Goal: Book appointment/travel/reservation

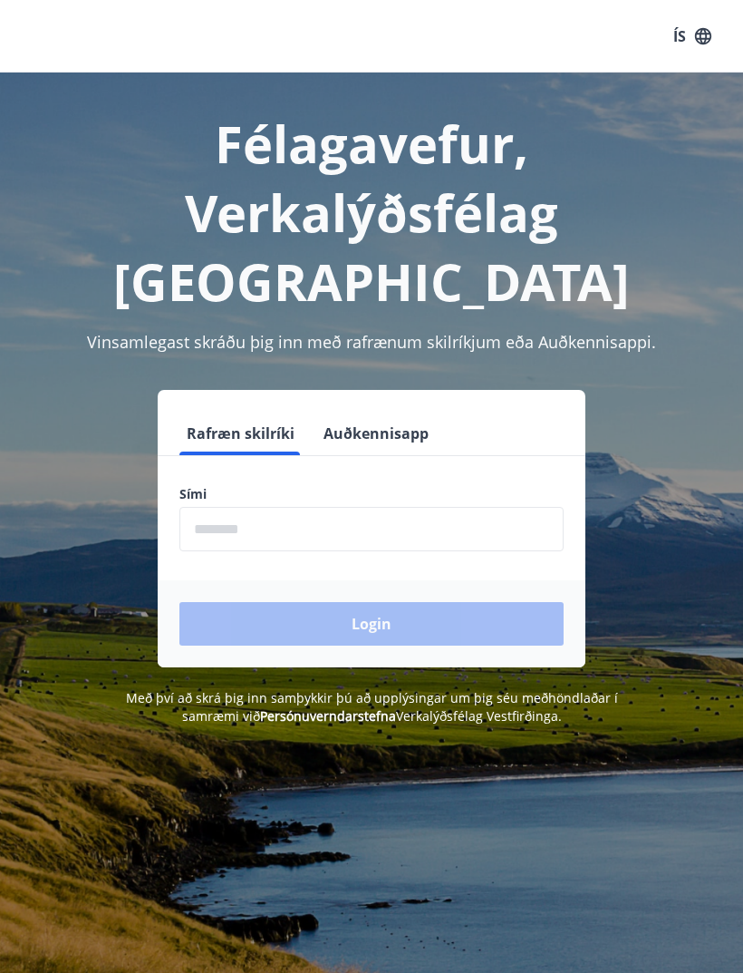
click at [254, 507] on input "phone" at bounding box center [372, 529] width 384 height 44
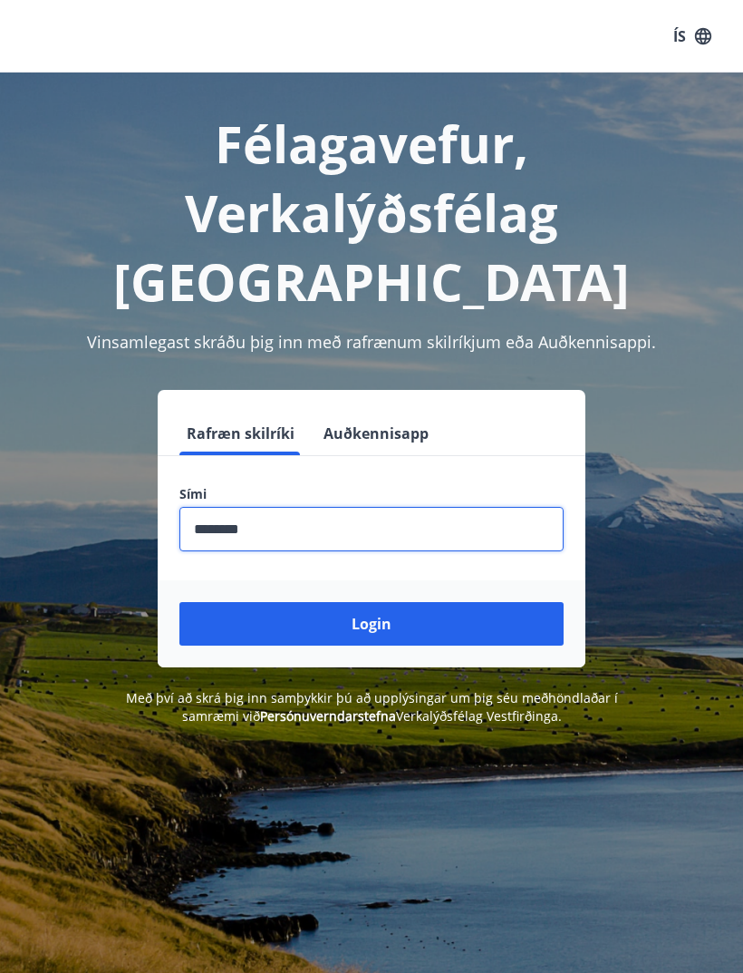
type input "********"
click at [422, 602] on button "Login" at bounding box center [372, 624] width 384 height 44
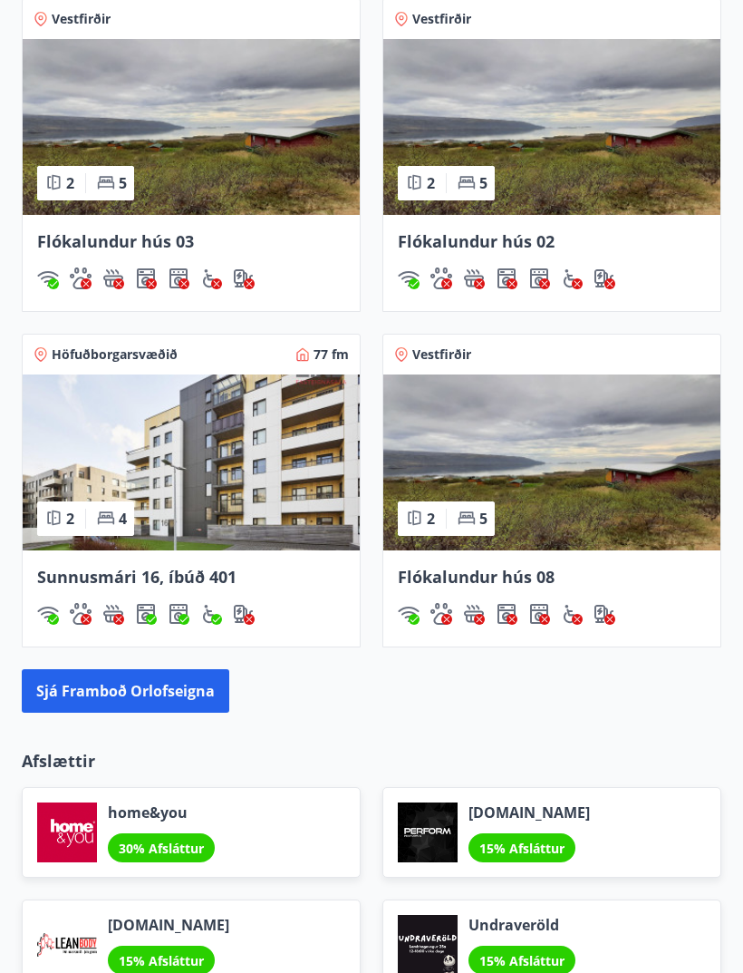
scroll to position [1442, 0]
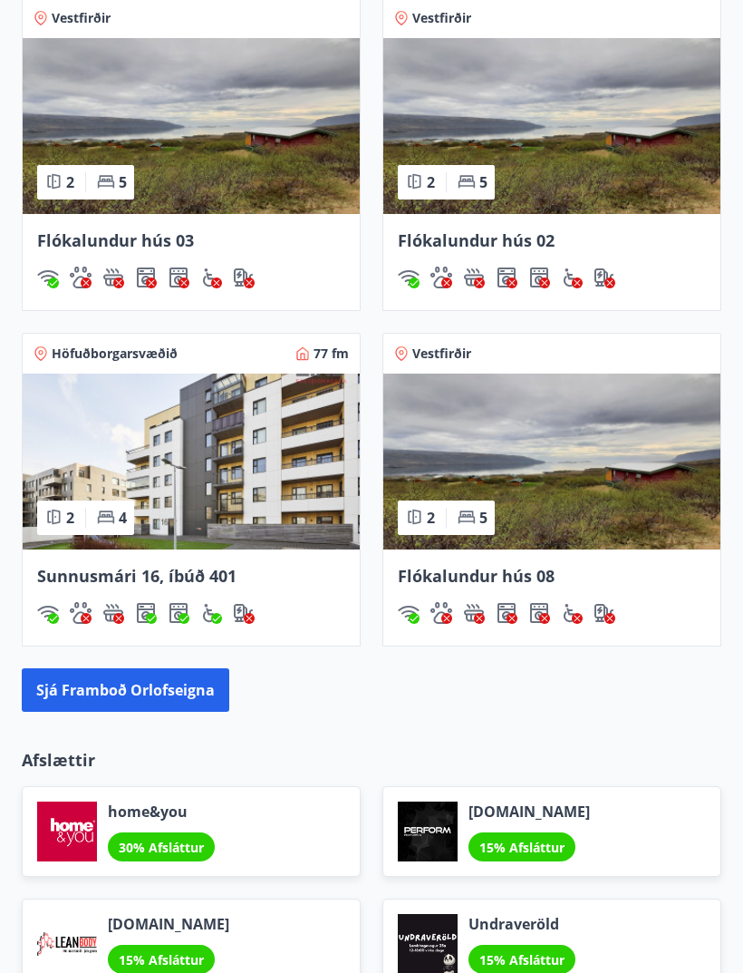
click at [160, 547] on img at bounding box center [191, 462] width 337 height 176
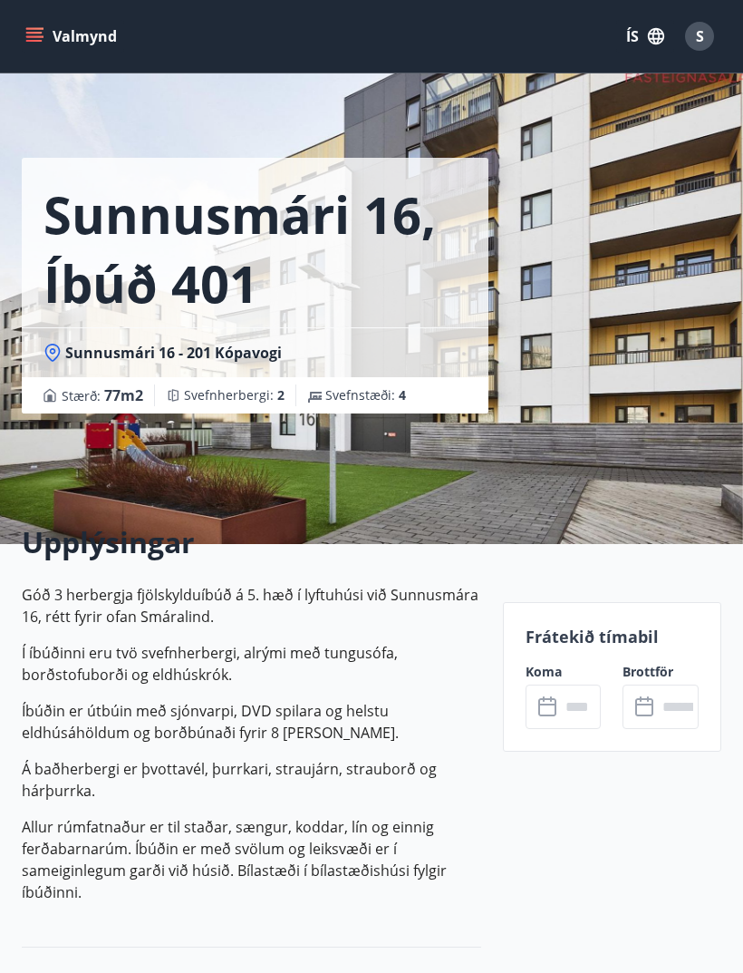
click at [560, 704] on input "text" at bounding box center [581, 706] width 42 height 44
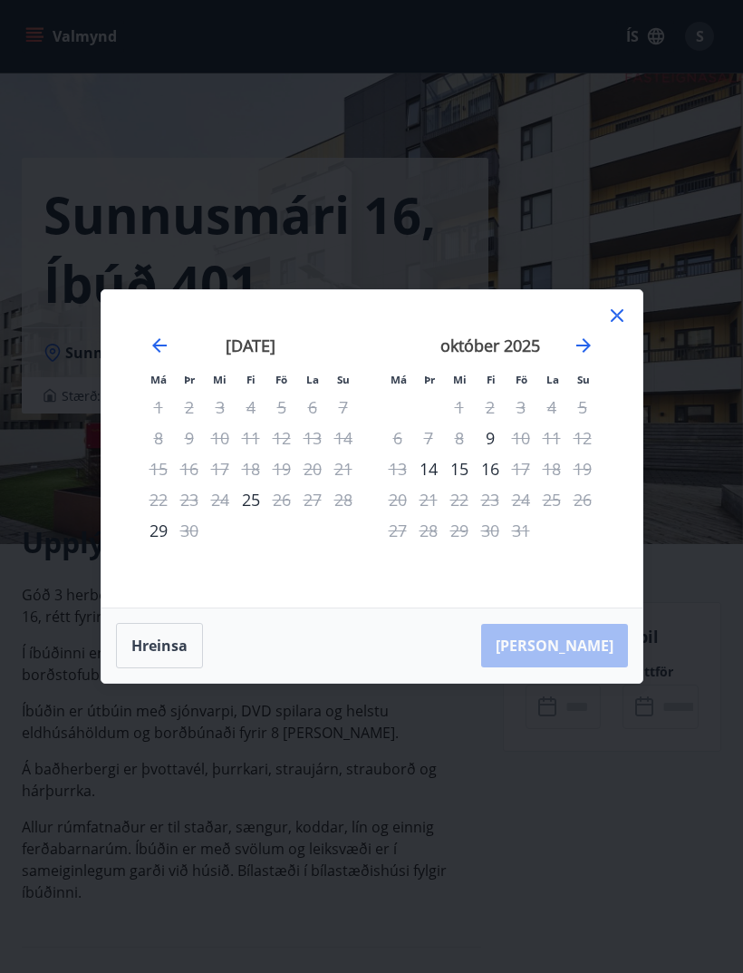
click at [622, 325] on icon at bounding box center [618, 316] width 22 height 22
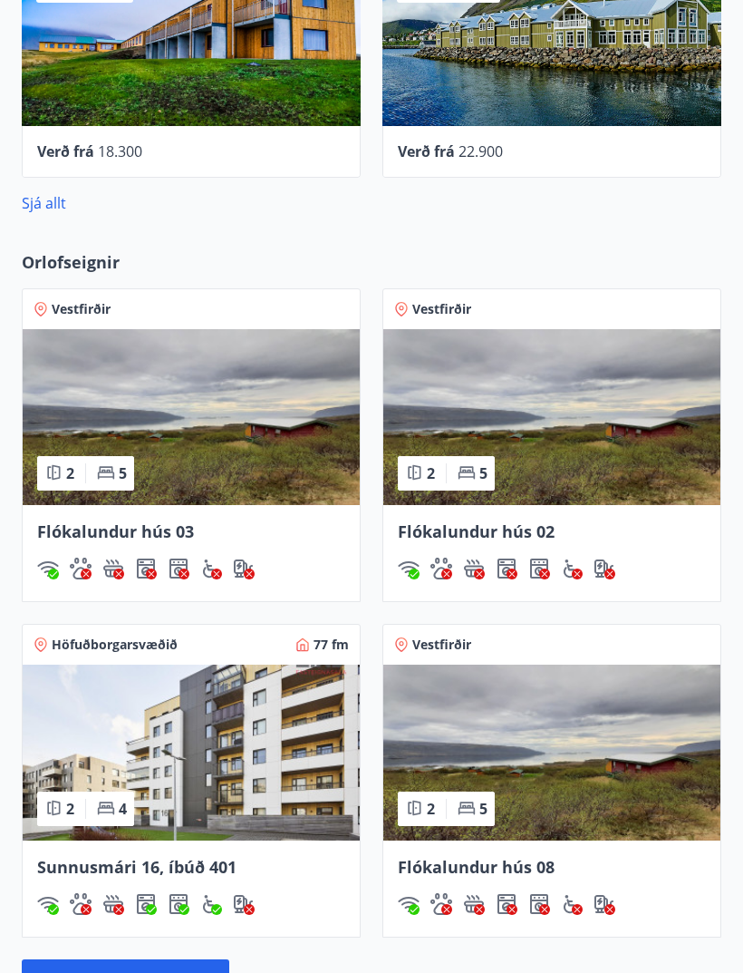
scroll to position [1152, 0]
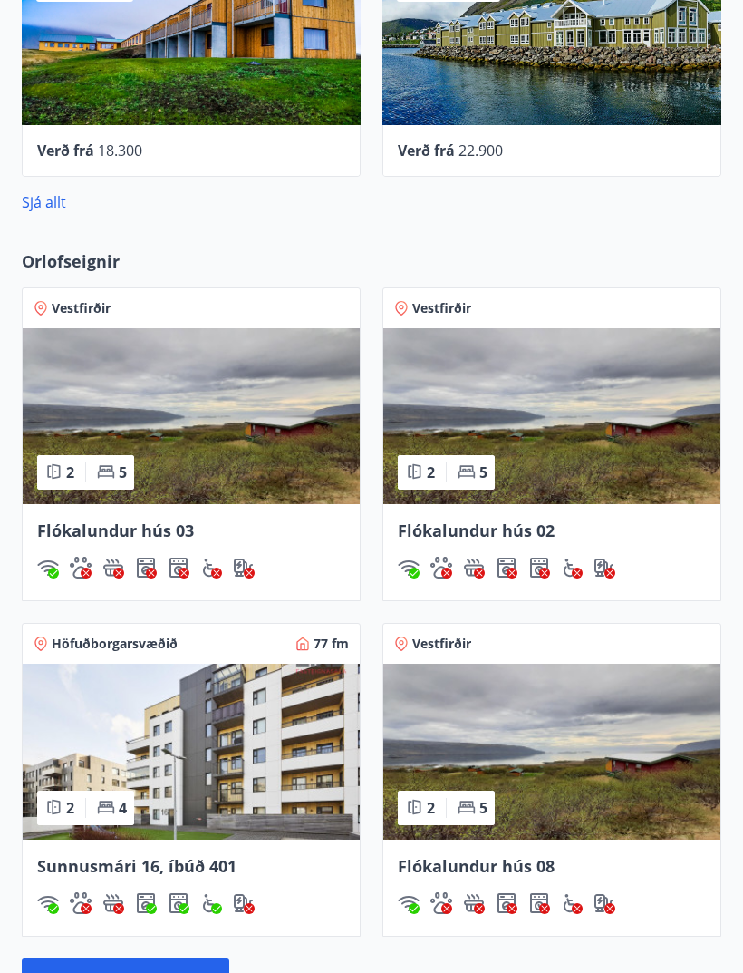
click at [112, 644] on span "Höfuðborgarsvæðið" at bounding box center [115, 645] width 126 height 18
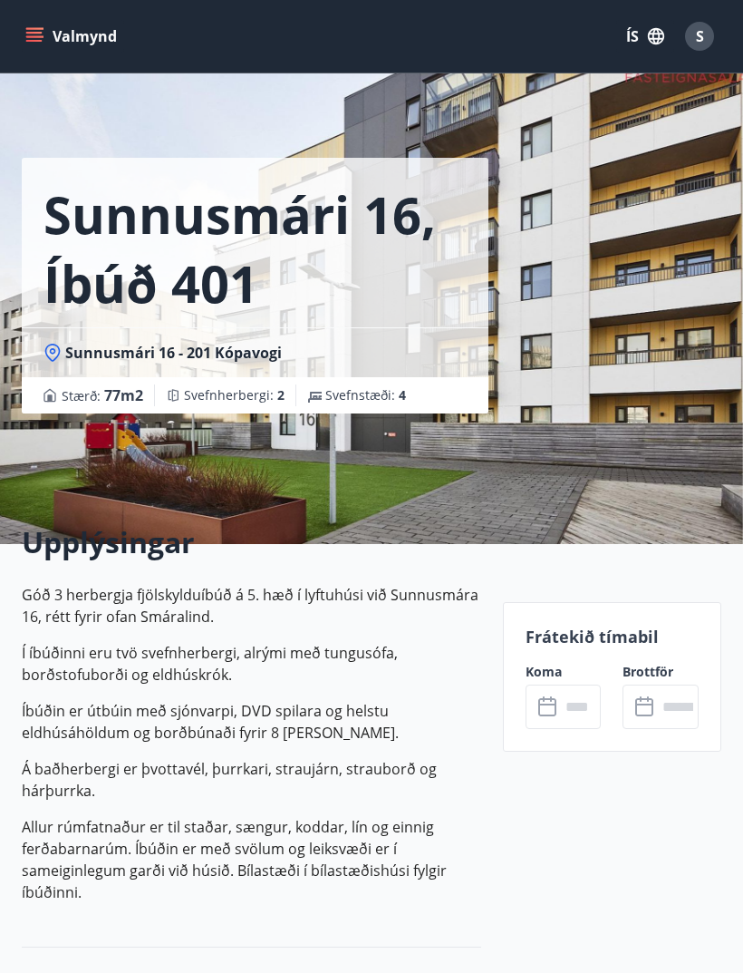
click at [46, 32] on button "Valmynd" at bounding box center [73, 36] width 102 height 33
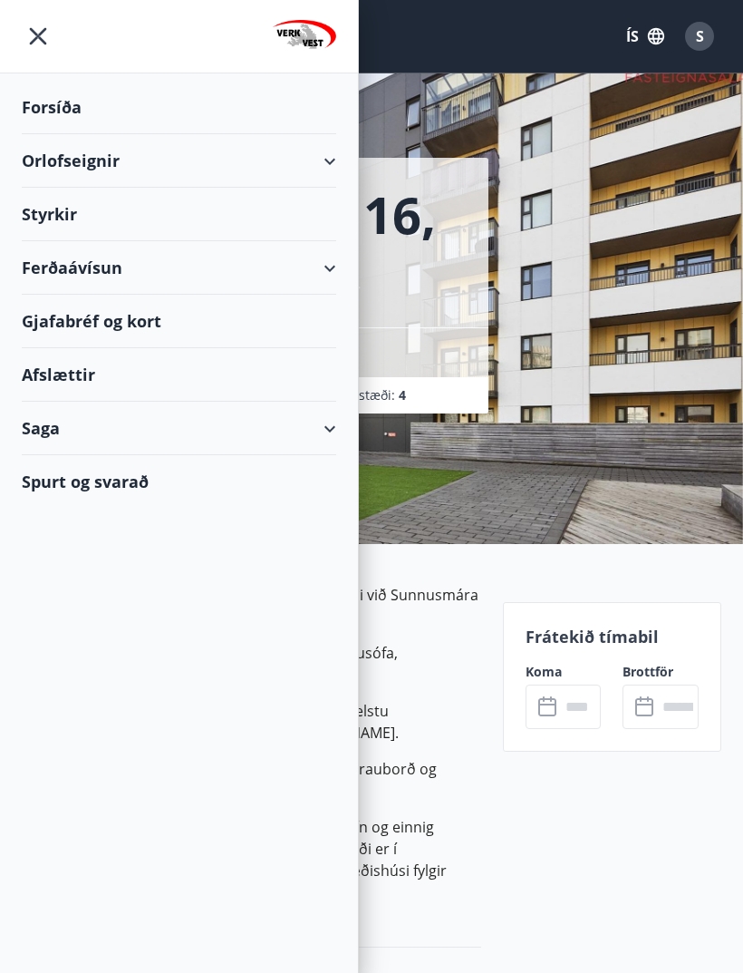
click at [89, 159] on div "Orlofseignir" at bounding box center [179, 160] width 315 height 53
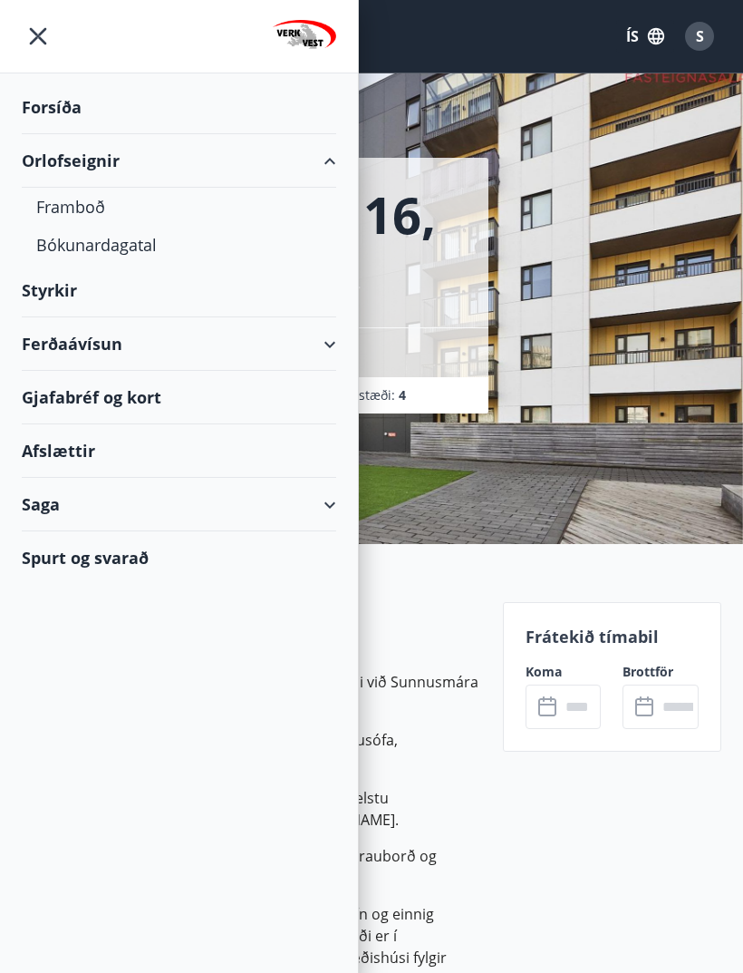
click at [149, 253] on div "Bókunardagatal" at bounding box center [179, 245] width 286 height 38
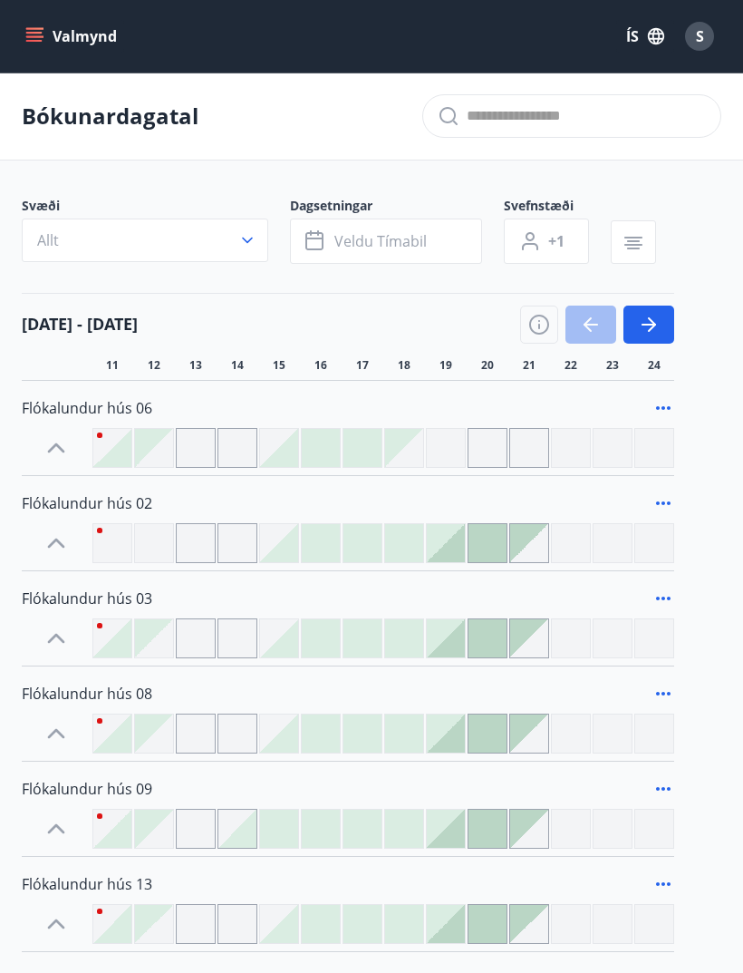
click at [248, 242] on icon "button" at bounding box center [247, 241] width 11 height 6
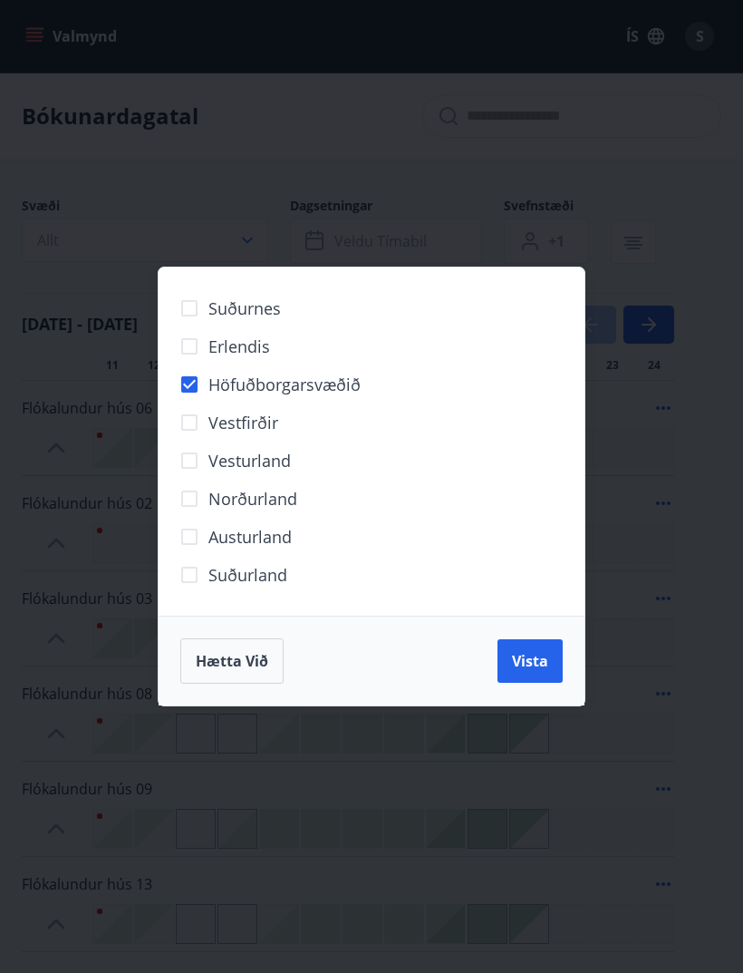
click at [538, 661] on span "Vista" at bounding box center [530, 661] width 36 height 20
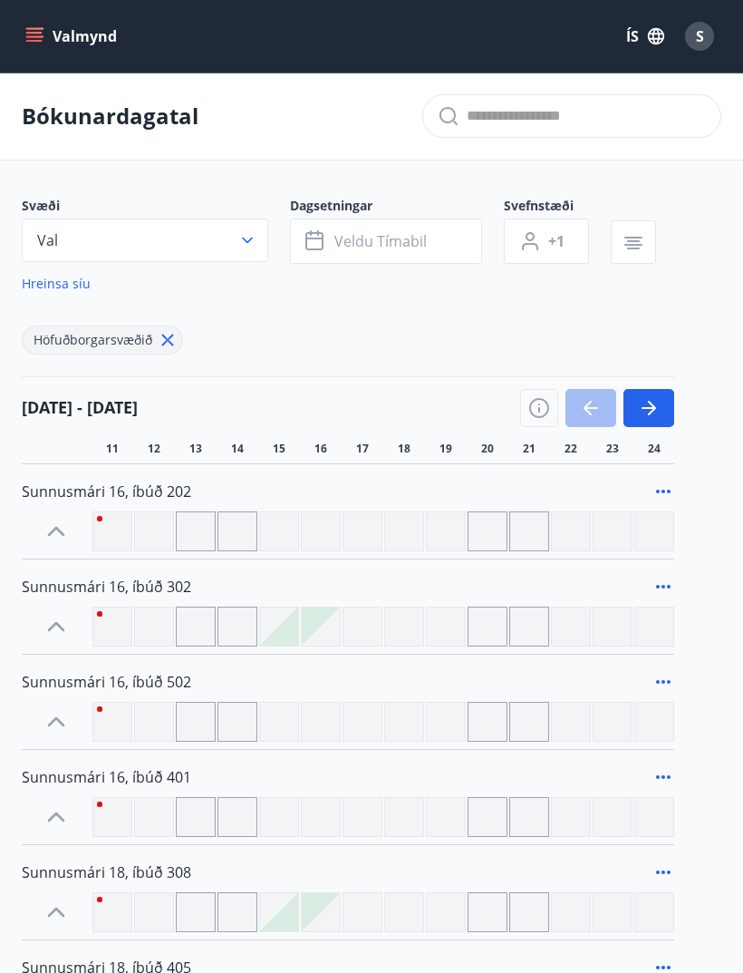
click at [654, 406] on icon "button" at bounding box center [652, 408] width 8 height 15
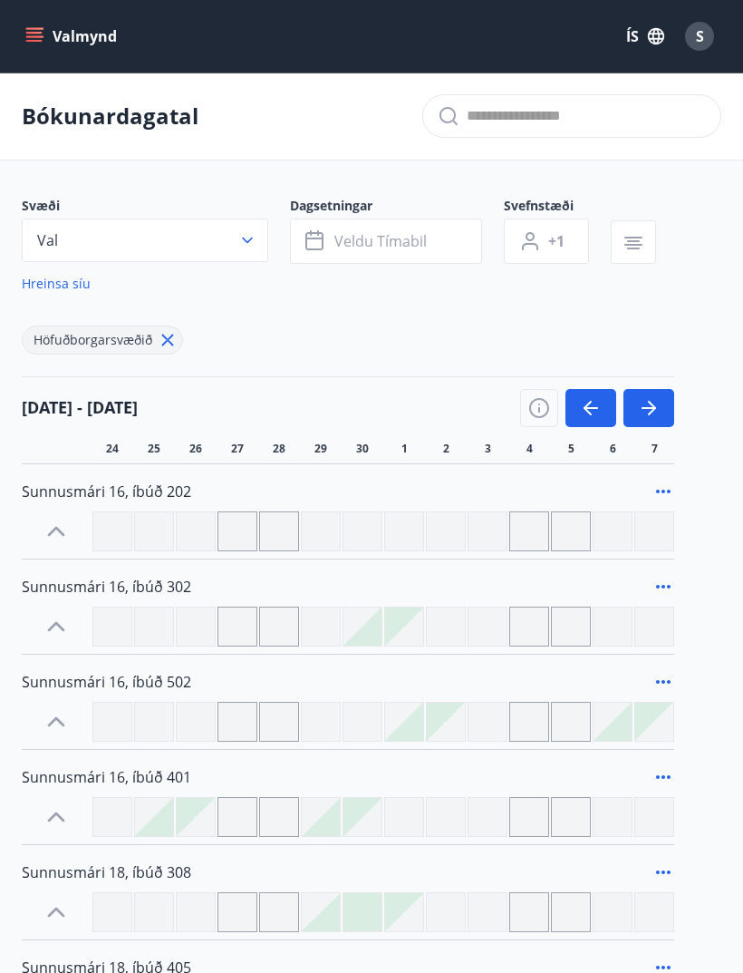
click at [102, 461] on div "Svæði Val Dagsetningar Veldu tímabil Svefnstæði +1 Hreinsa síu Höfuðborgarsvæði…" at bounding box center [372, 660] width 700 height 926
click at [59, 538] on icon at bounding box center [56, 531] width 29 height 29
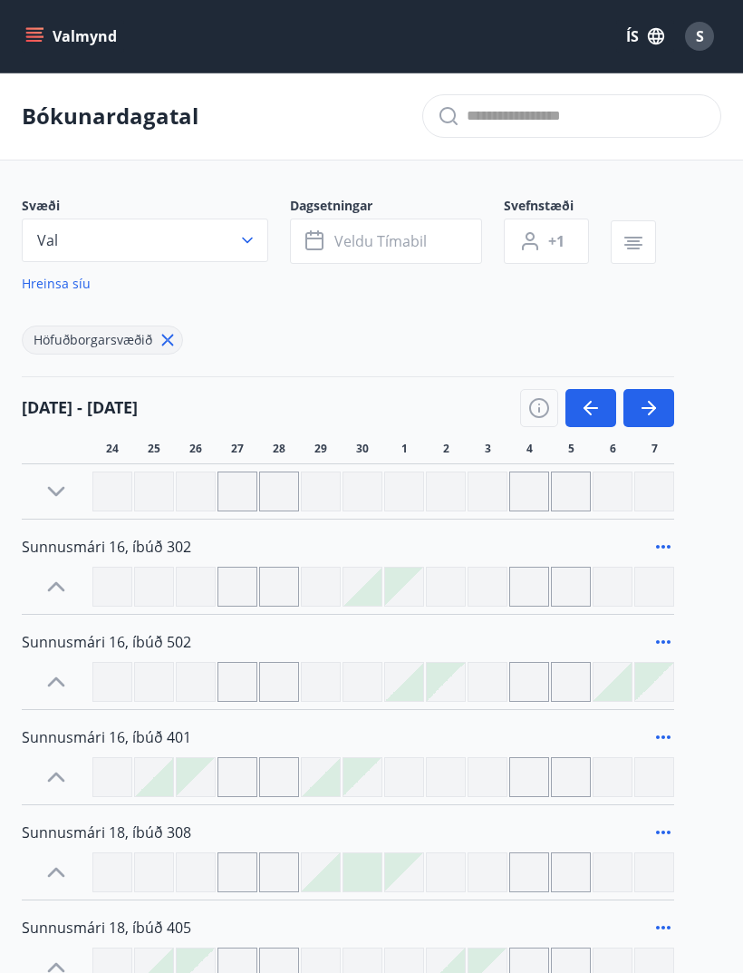
click at [66, 505] on icon at bounding box center [56, 491] width 29 height 29
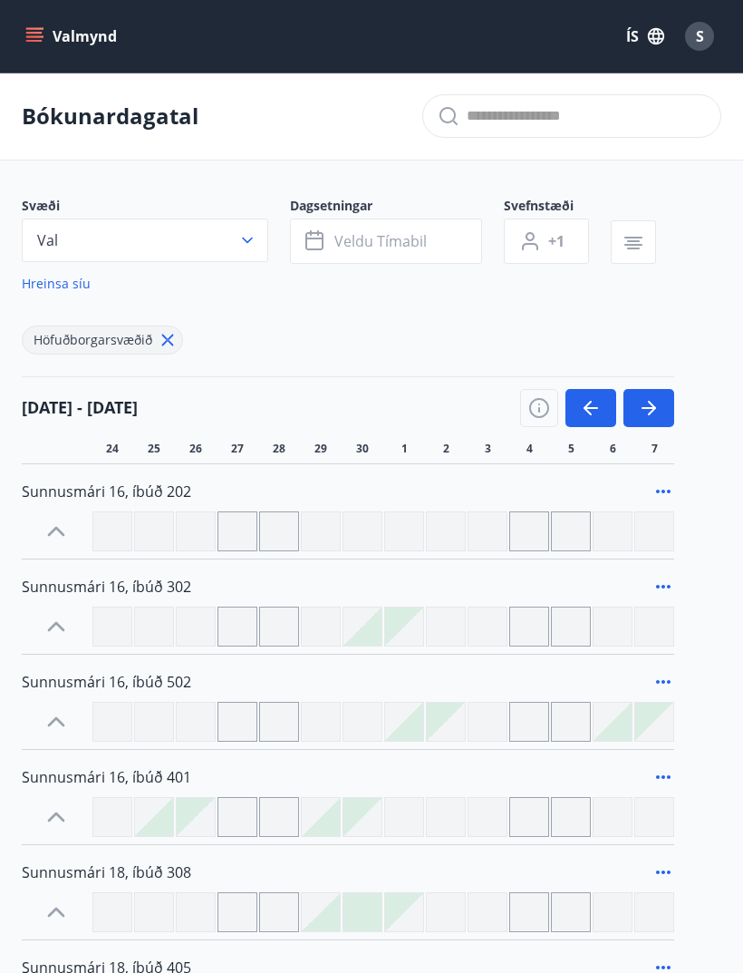
click at [398, 247] on span "Veldu tímabil" at bounding box center [381, 241] width 92 height 20
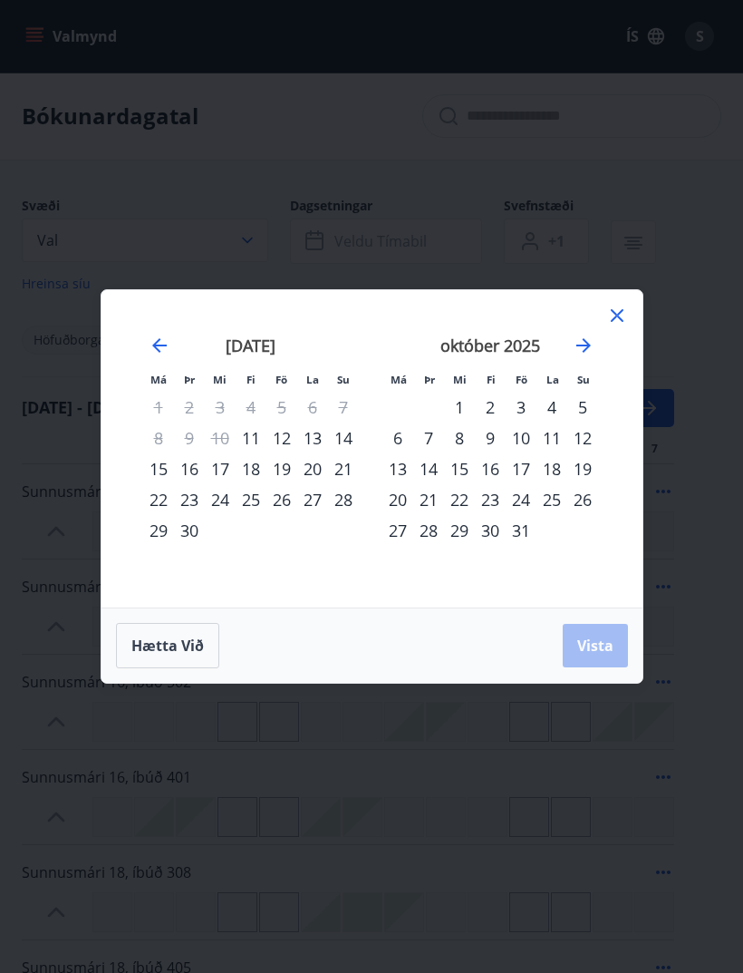
click at [254, 502] on div "25" at bounding box center [251, 499] width 31 height 31
click at [316, 502] on div "27" at bounding box center [312, 499] width 31 height 31
click at [594, 643] on span "Vista" at bounding box center [595, 646] width 36 height 20
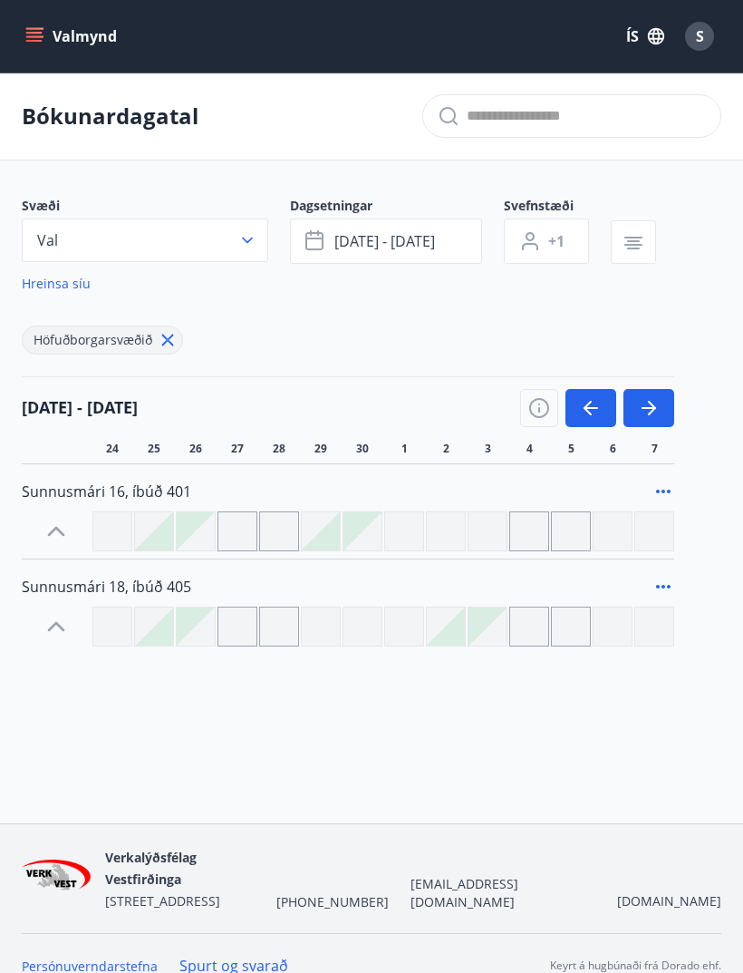
click at [186, 529] on div at bounding box center [196, 531] width 38 height 38
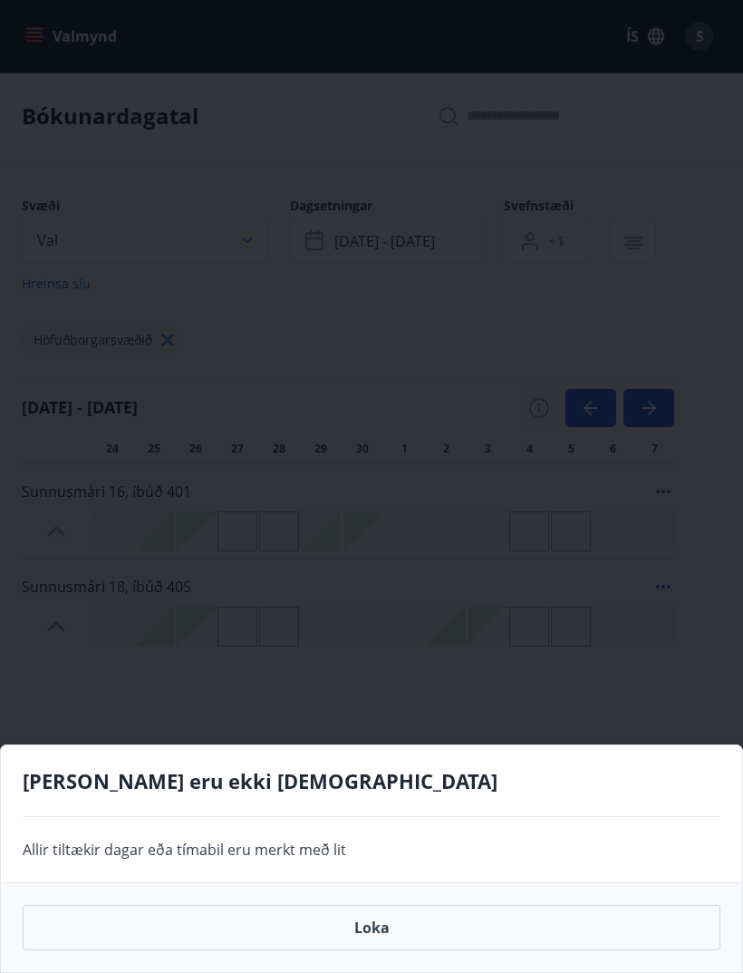
click at [553, 645] on div "Gráir dagar eru ekki bókanlegir Allir tiltækir dagar eða tímabil eru merkt með …" at bounding box center [371, 486] width 743 height 973
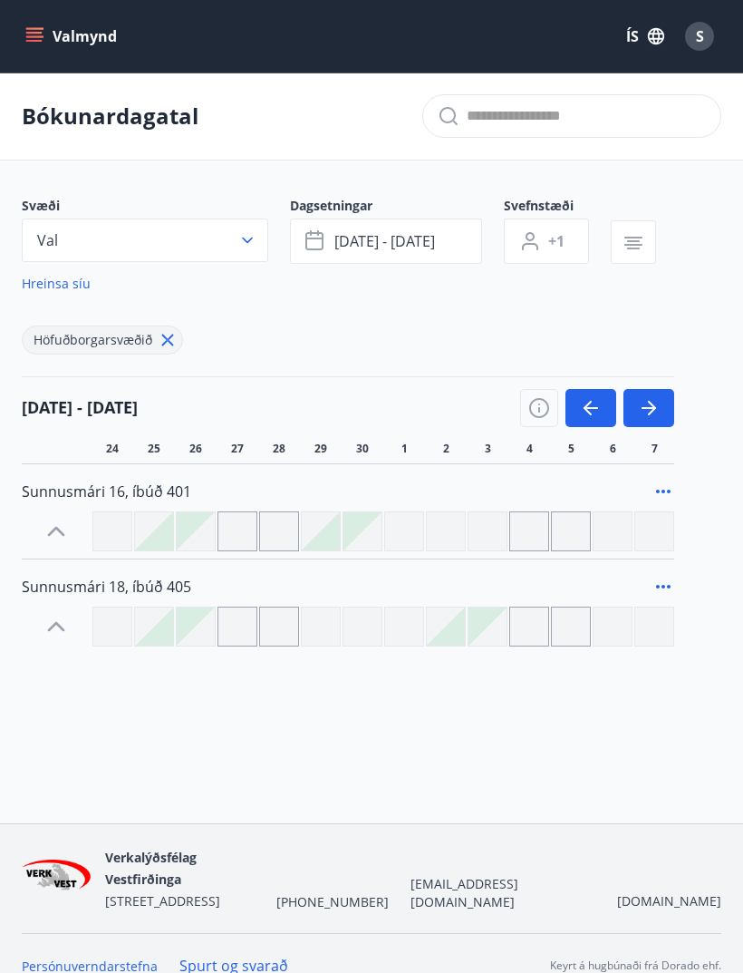
click at [211, 539] on div at bounding box center [196, 531] width 38 height 38
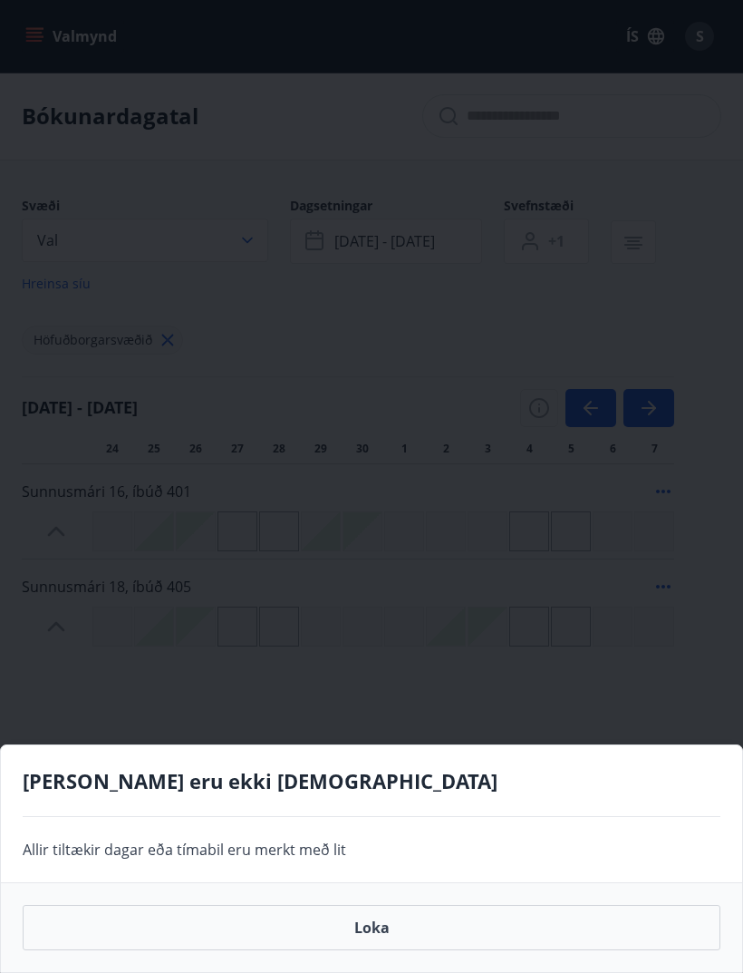
click at [491, 576] on div "Gráir dagar eru ekki bókanlegir Allir tiltækir dagar eða tímabil eru merkt með …" at bounding box center [371, 486] width 743 height 973
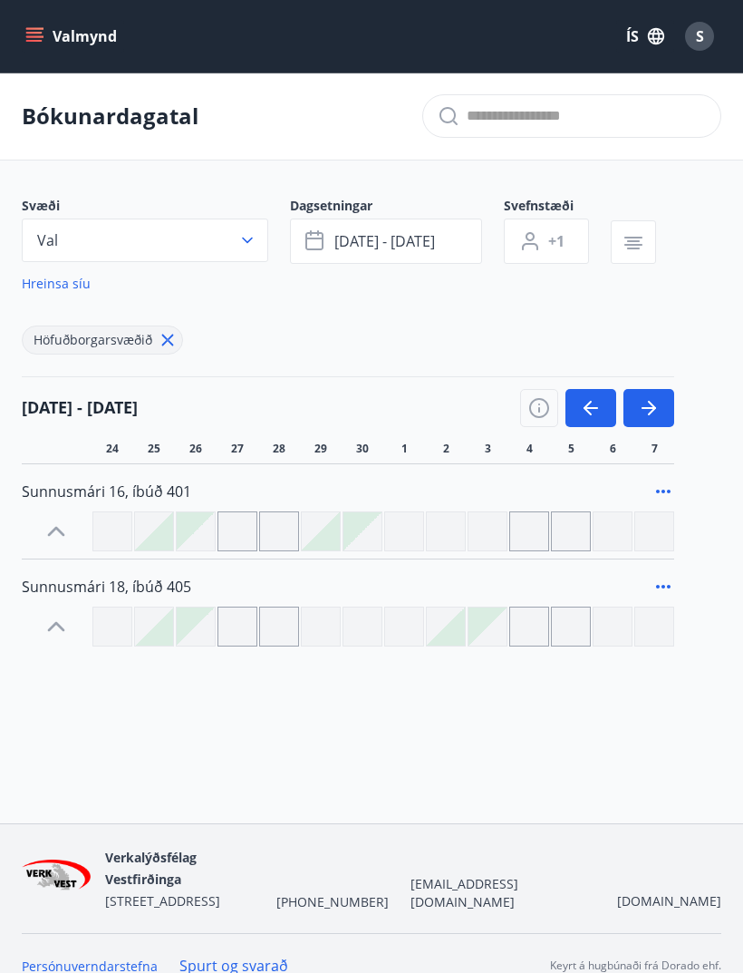
click at [165, 533] on div at bounding box center [154, 531] width 38 height 38
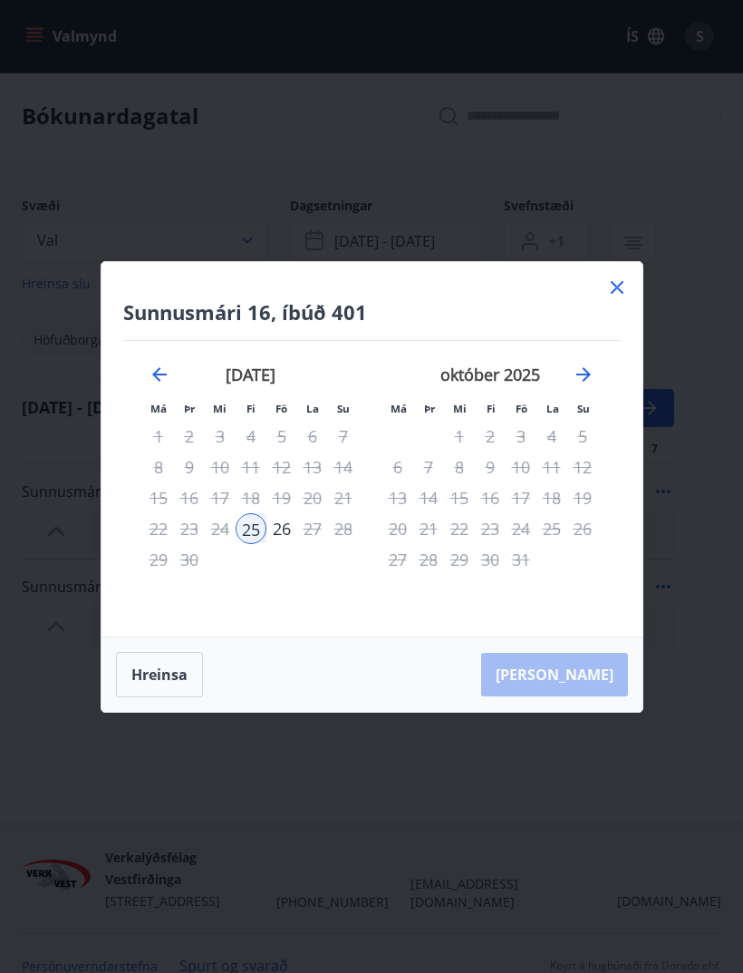
click at [280, 539] on div "26" at bounding box center [282, 528] width 31 height 31
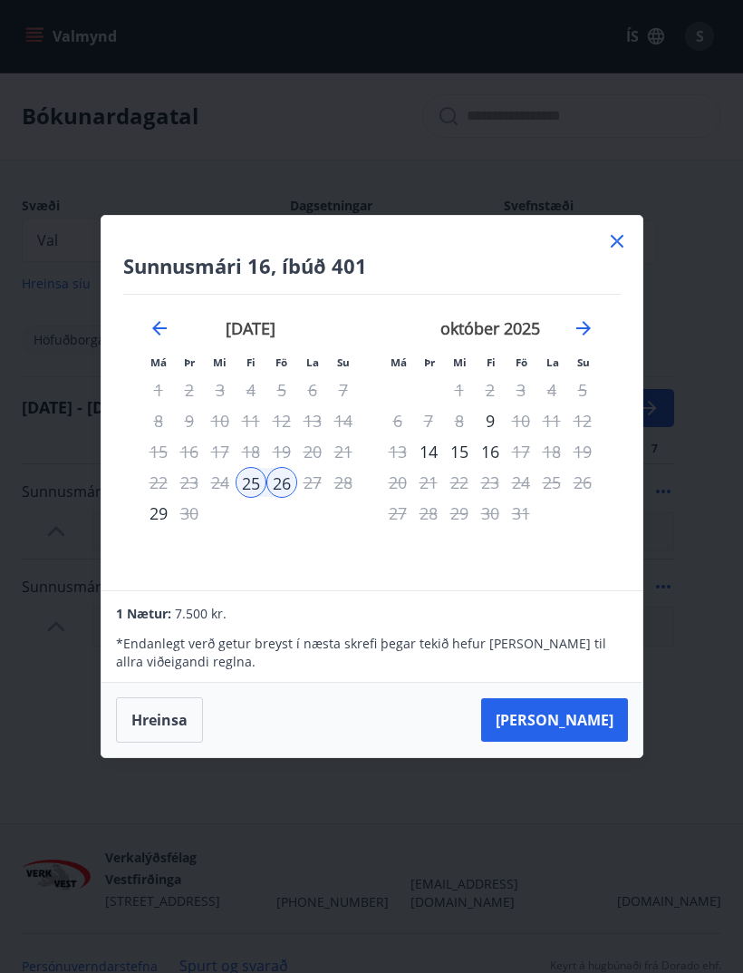
click at [617, 118] on div "Sunnusmári 16, íbúð 401 Má Þr Mi Fi Fö La Su Má Þr Mi Fi Fö La Su ágúst 2025 1 …" at bounding box center [371, 486] width 743 height 973
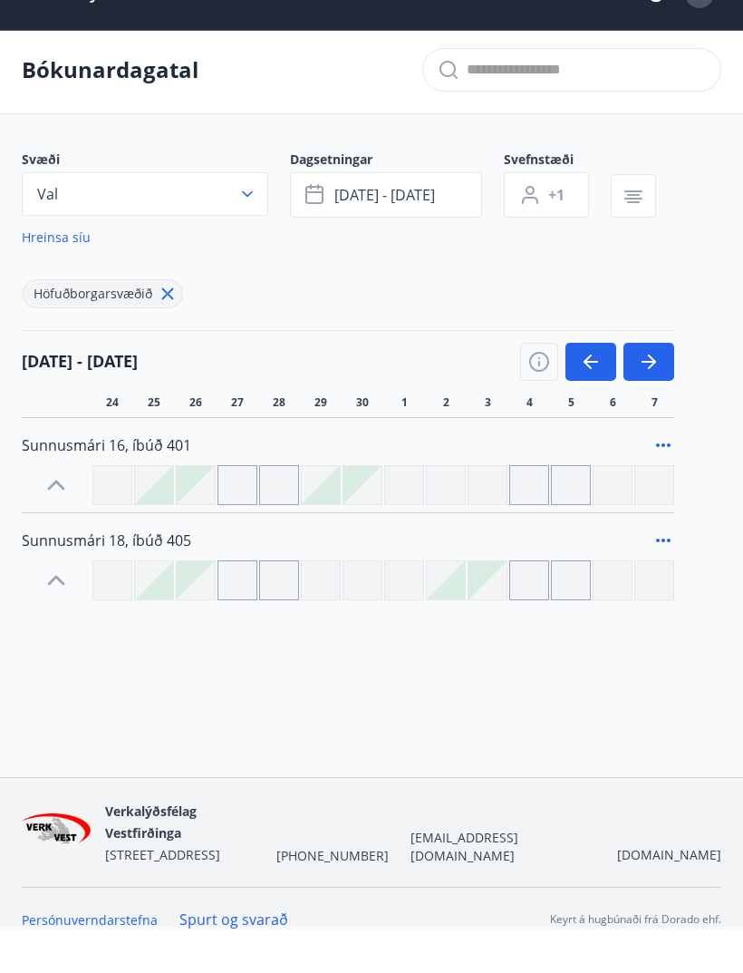
scroll to position [3, 0]
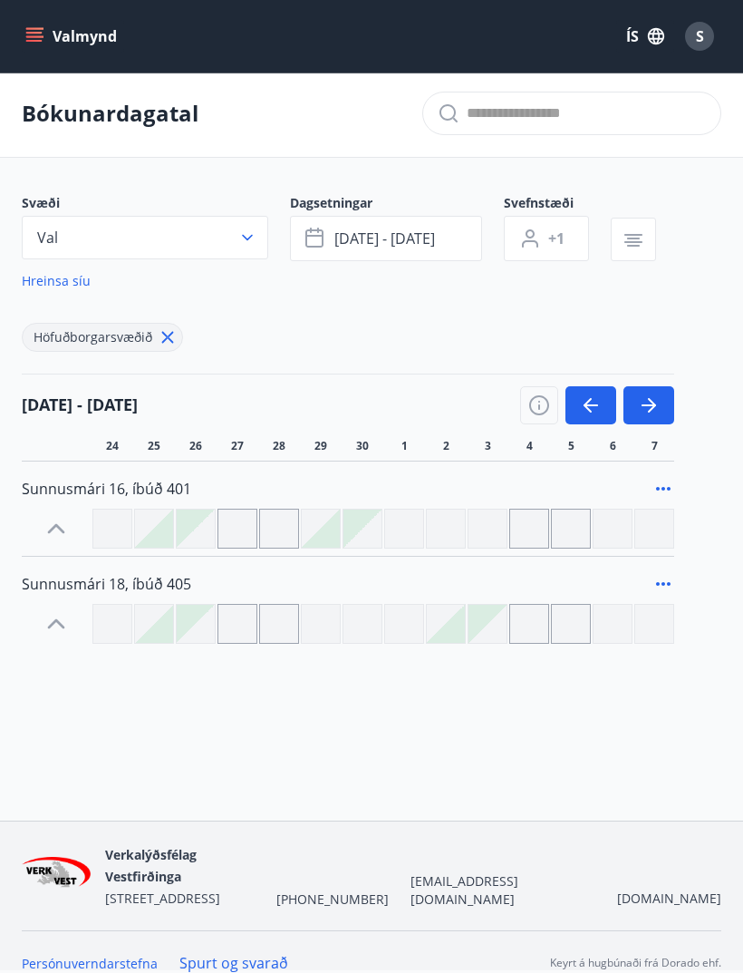
click at [206, 635] on div at bounding box center [196, 624] width 38 height 38
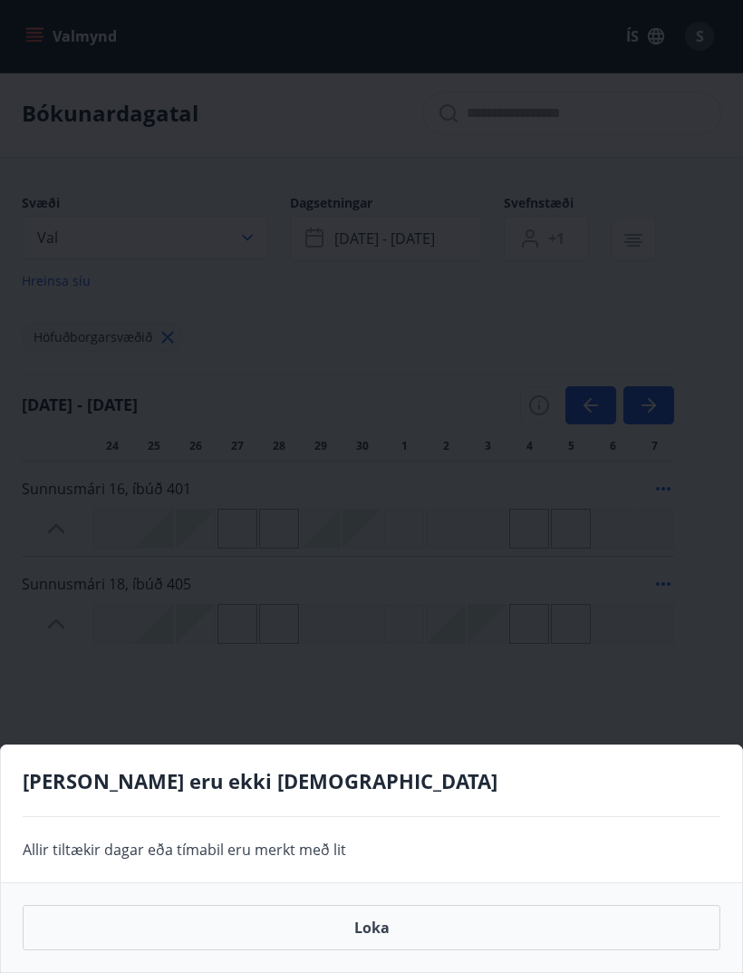
click at [576, 684] on div "Gráir dagar eru ekki bókanlegir Allir tiltækir dagar eða tímabil eru merkt með …" at bounding box center [371, 486] width 743 height 973
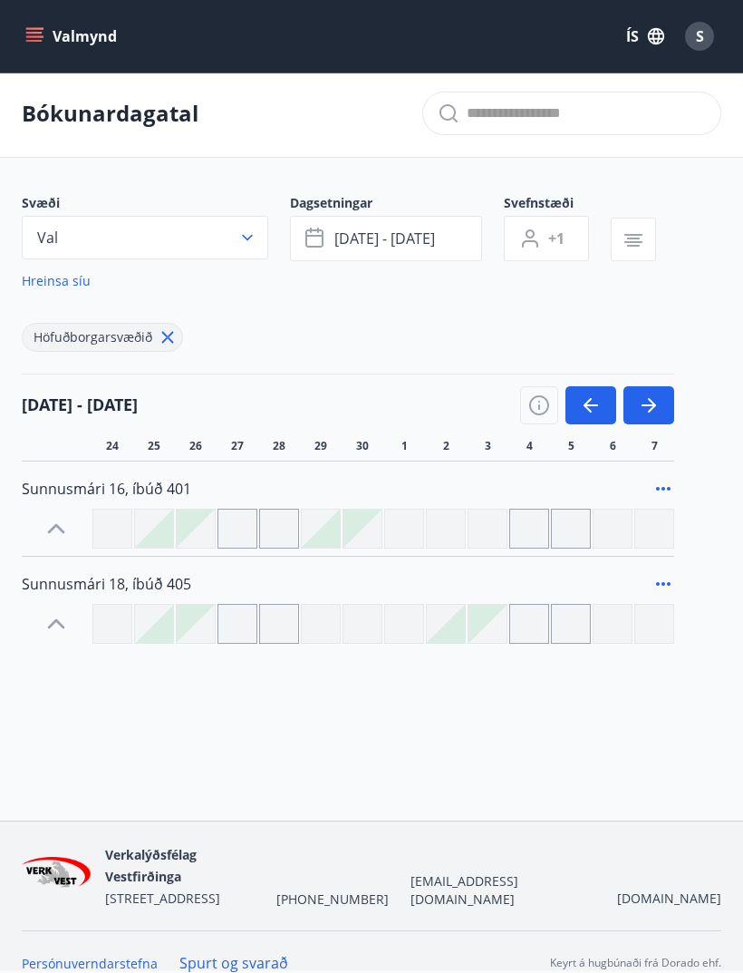
click at [177, 625] on div at bounding box center [196, 624] width 38 height 38
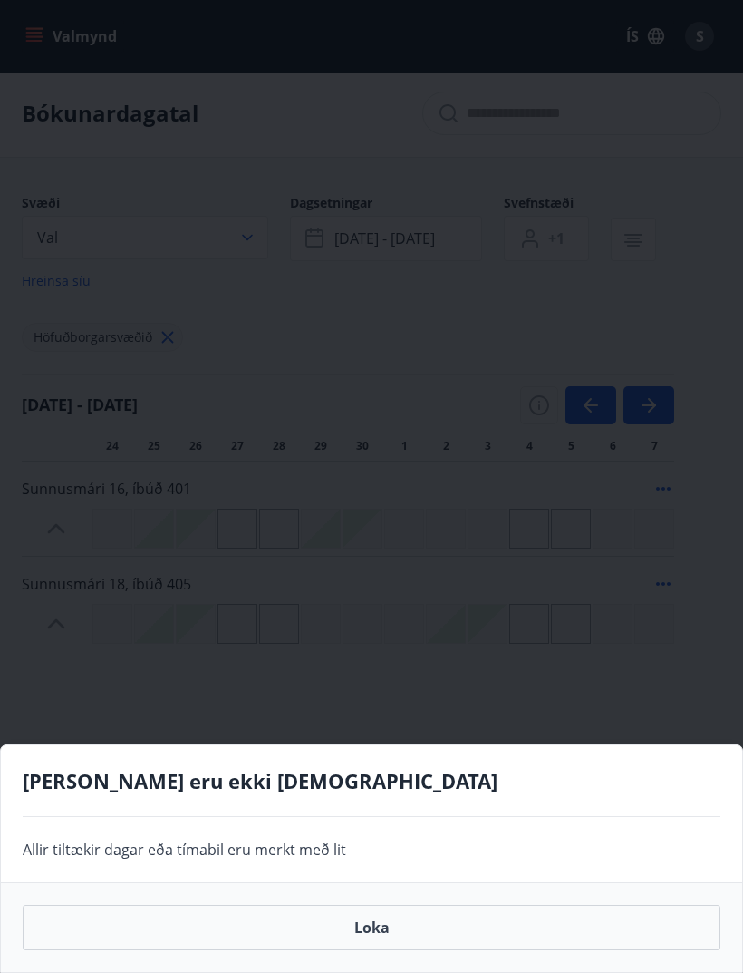
click at [510, 589] on div "Gráir dagar eru ekki bókanlegir Allir tiltækir dagar eða tímabil eru merkt með …" at bounding box center [371, 486] width 743 height 973
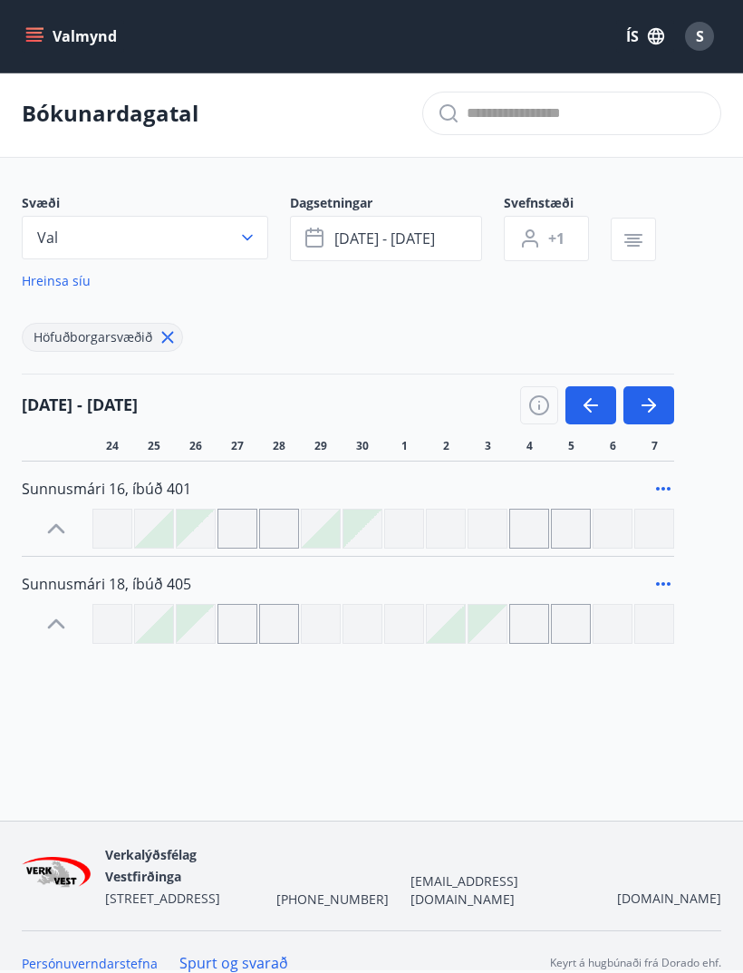
click at [172, 627] on div at bounding box center [154, 624] width 38 height 38
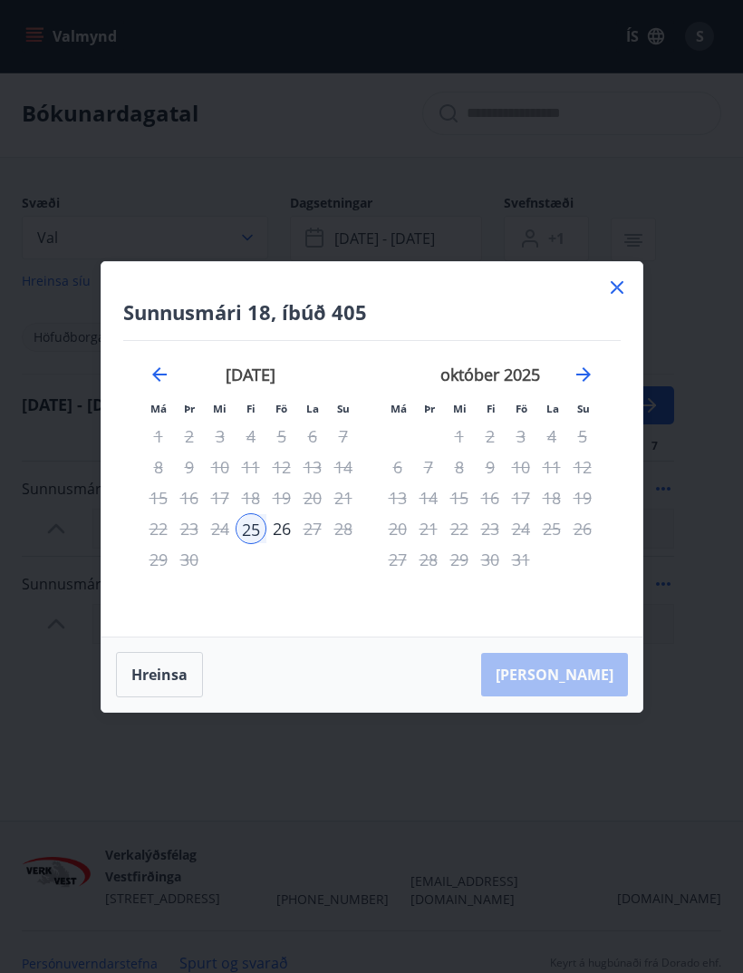
click at [622, 294] on icon at bounding box center [617, 287] width 13 height 13
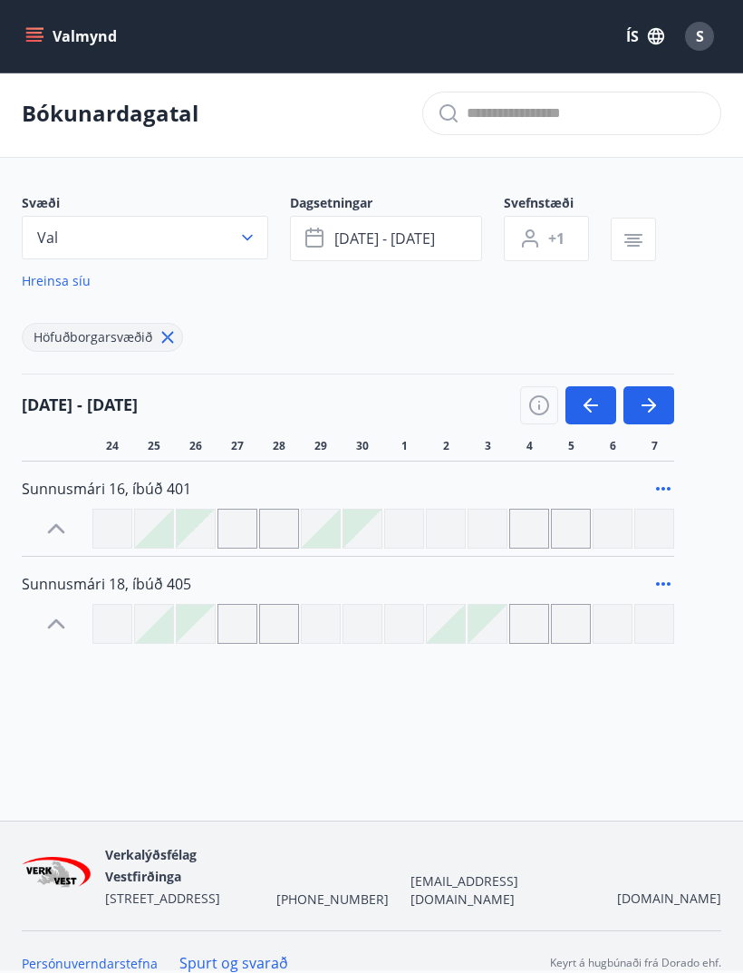
scroll to position [0, 0]
